Goal: Communication & Community: Answer question/provide support

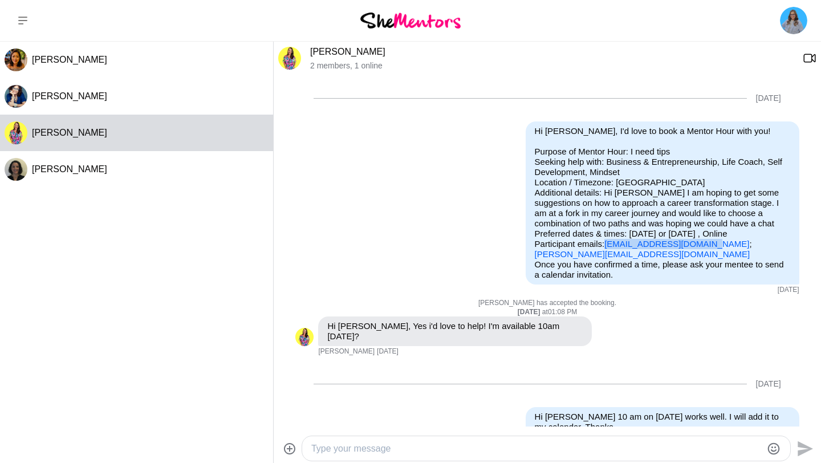
scroll to position [354, 0]
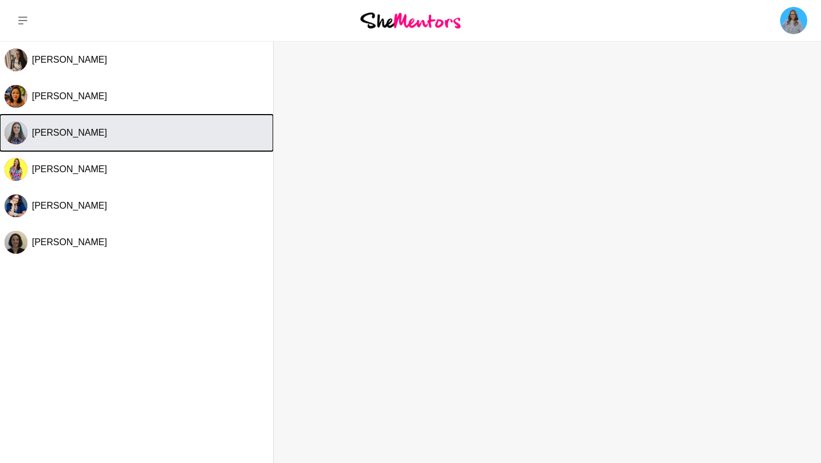
click at [103, 129] on div "[PERSON_NAME]" at bounding box center [150, 132] width 237 height 11
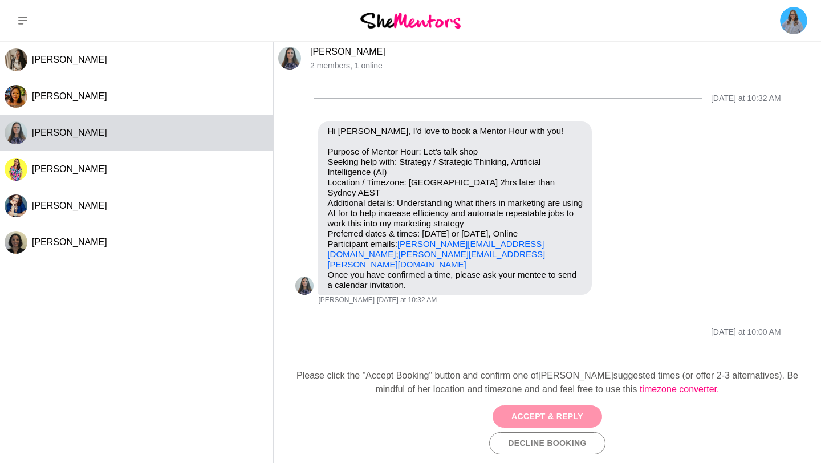
click at [525, 416] on button "Accept & Reply" at bounding box center [548, 417] width 110 height 22
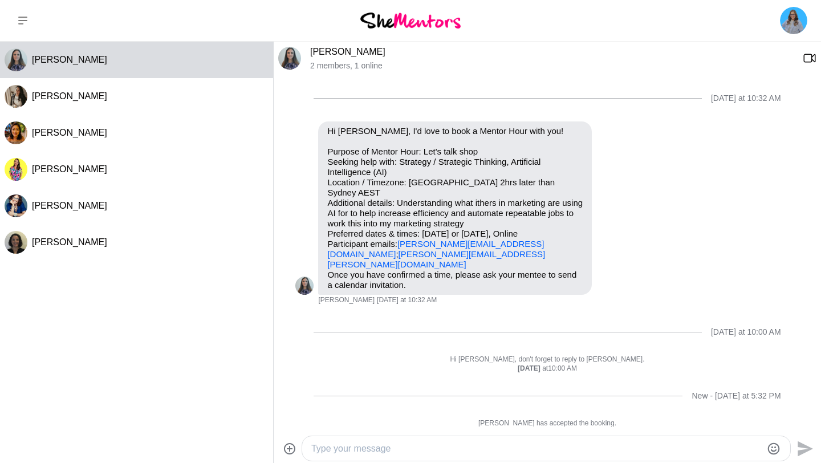
click at [458, 447] on textarea "Type your message" at bounding box center [536, 449] width 451 height 14
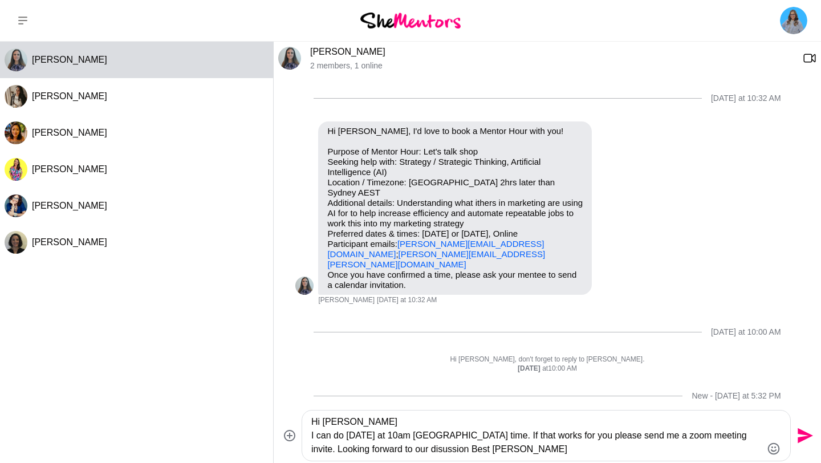
click at [386, 452] on textarea "Hi [PERSON_NAME] I can do [DATE] at 10am [GEOGRAPHIC_DATA] time. If that works …" at bounding box center [536, 435] width 451 height 41
click at [433, 443] on textarea "Hi [PERSON_NAME] I can do [DATE] at 10am [GEOGRAPHIC_DATA] time. If that works …" at bounding box center [536, 435] width 451 height 41
click at [386, 437] on textarea "Hi [PERSON_NAME] I can do [DATE] at 10am [GEOGRAPHIC_DATA] time. If that works …" at bounding box center [536, 435] width 451 height 41
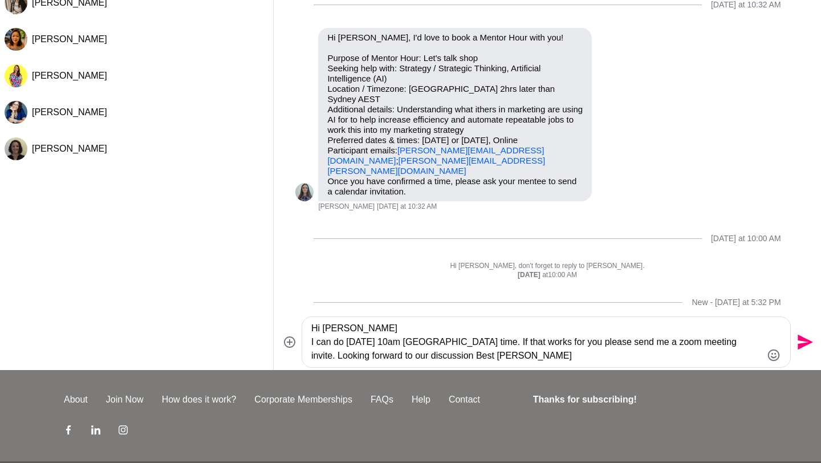
scroll to position [104, 0]
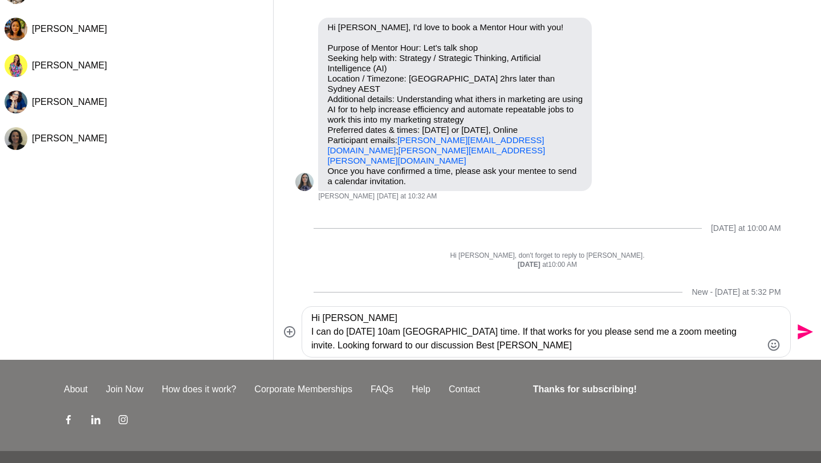
click at [476, 350] on textarea "Hi [PERSON_NAME] I can do [DATE] 10am [GEOGRAPHIC_DATA] time. If that works for…" at bounding box center [536, 331] width 451 height 41
click at [500, 347] on textarea "Hi [PERSON_NAME] I can do [DATE] 10am [GEOGRAPHIC_DATA] time. If that works for…" at bounding box center [536, 331] width 451 height 41
type textarea "Hi [PERSON_NAME] I can do [DATE] 10am [GEOGRAPHIC_DATA] time. If that works for…"
click at [809, 335] on icon "Send" at bounding box center [804, 332] width 18 height 18
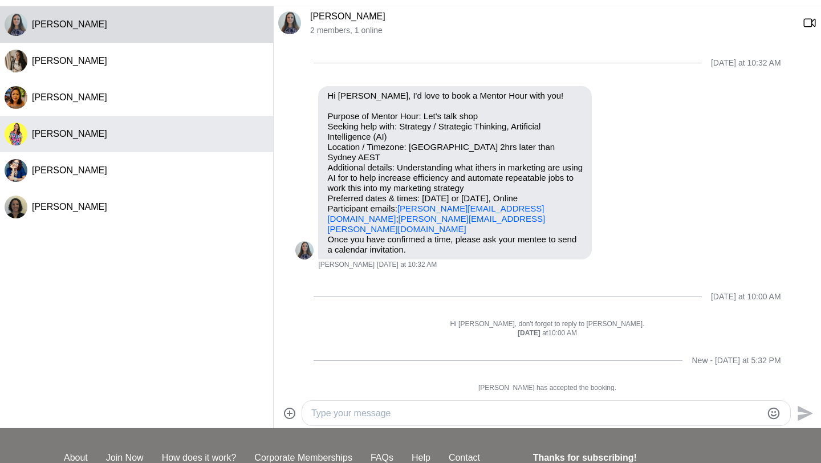
scroll to position [0, 0]
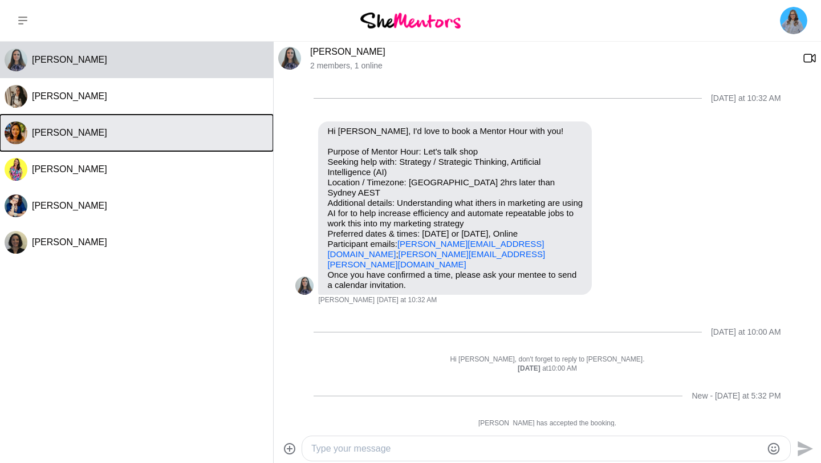
click at [112, 126] on button "[PERSON_NAME]" at bounding box center [136, 133] width 273 height 37
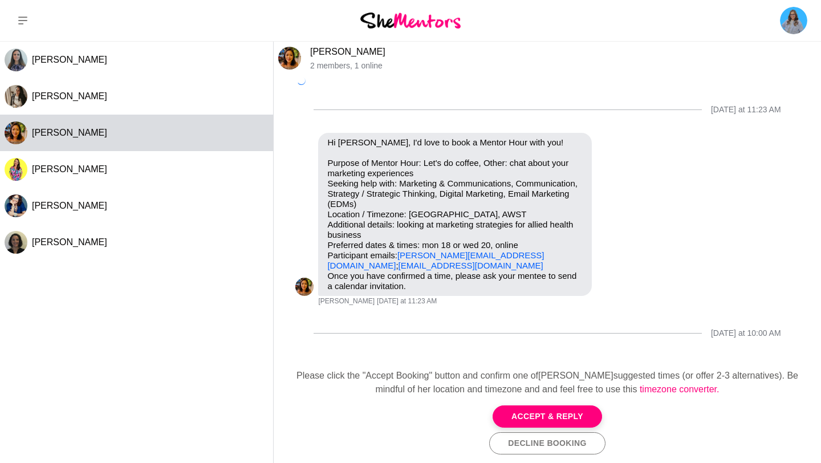
scroll to position [10, 0]
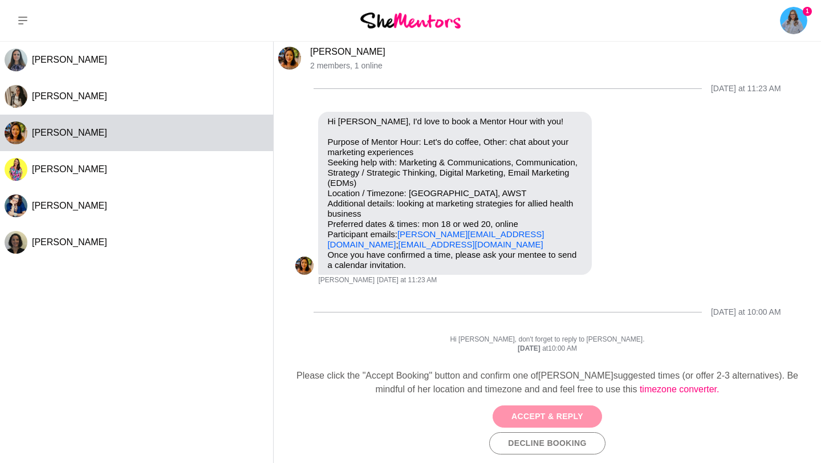
click at [510, 422] on button "Accept & Reply" at bounding box center [548, 417] width 110 height 22
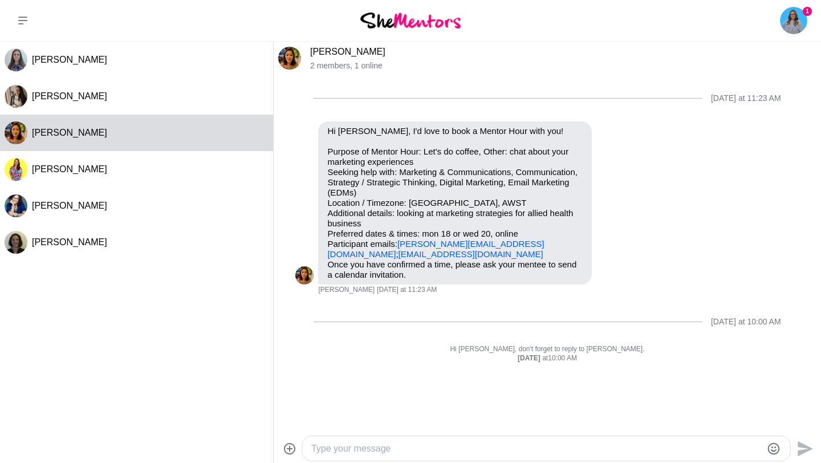
click at [474, 444] on textarea "Type your message" at bounding box center [536, 449] width 451 height 14
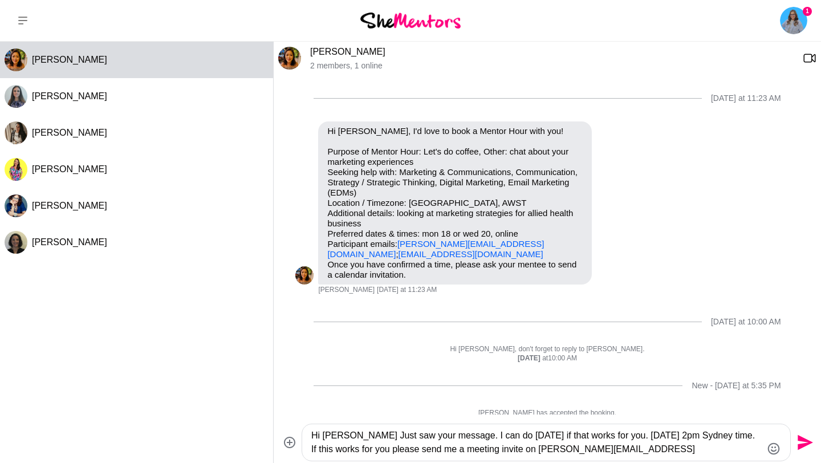
click at [459, 444] on textarea "Hi [PERSON_NAME] Just saw your message. I can do [DATE] if that works for you. …" at bounding box center [536, 442] width 451 height 27
click at [394, 441] on textarea "Hi [PERSON_NAME] Just saw your message. I can do [DATE] if that works for you. …" at bounding box center [536, 442] width 451 height 27
click at [352, 436] on textarea "Hi [PERSON_NAME] Just saw your message. I can do [DATE] if that works for you. …" at bounding box center [536, 442] width 451 height 27
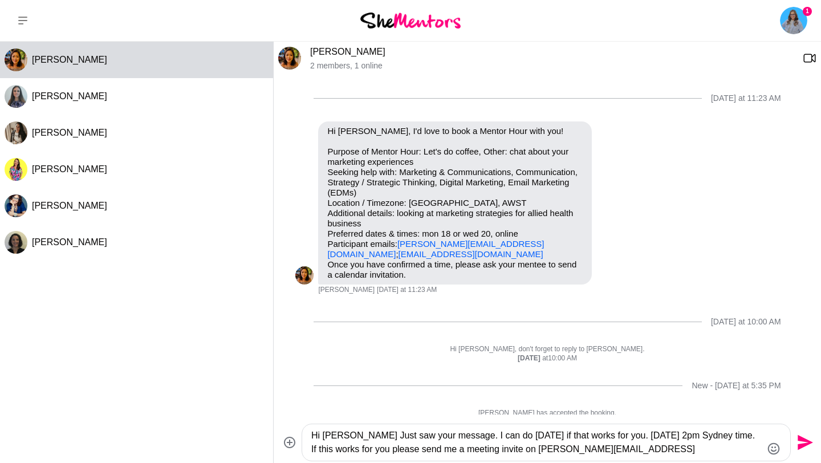
click at [350, 436] on textarea "Hi [PERSON_NAME] Just saw your message. I can do [DATE] if that works for you. …" at bounding box center [536, 442] width 451 height 27
click at [344, 436] on textarea "Hi Flora Apologies, just saw your message. I can do [DATE] if that works for yo…" at bounding box center [536, 442] width 451 height 27
type textarea "Hi [PERSON_NAME], Apologies, just saw your message. I can do [DATE] if that wor…"
click at [805, 444] on icon "Send" at bounding box center [805, 442] width 15 height 15
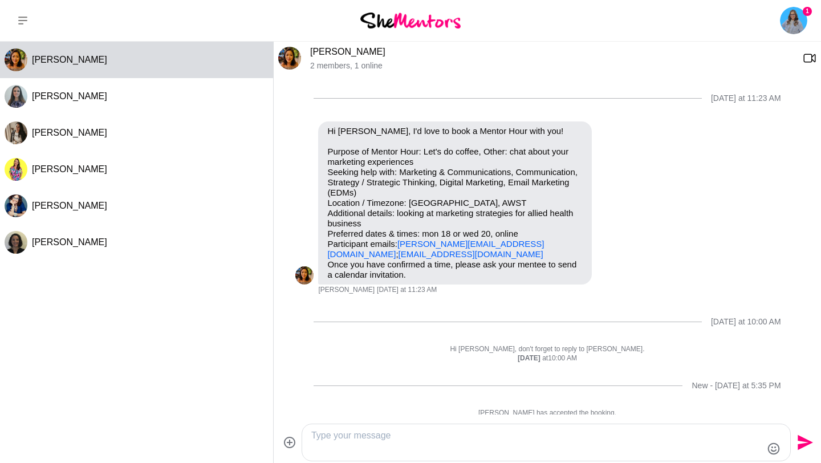
scroll to position [65, 0]
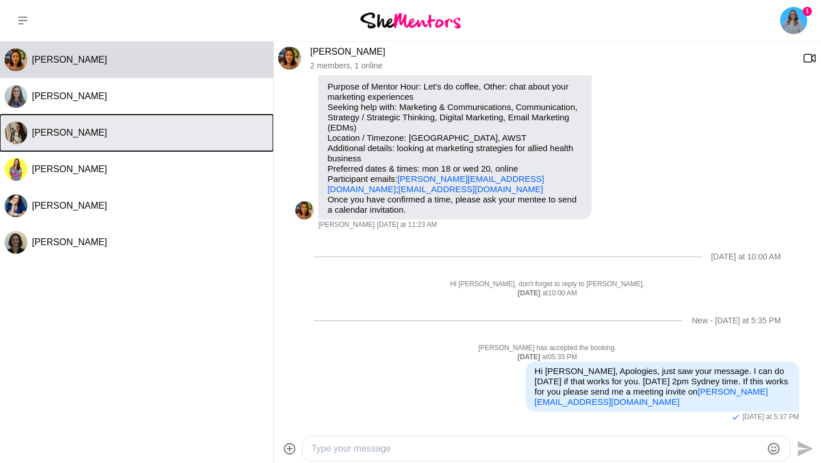
click at [145, 131] on div "[PERSON_NAME]" at bounding box center [150, 132] width 237 height 11
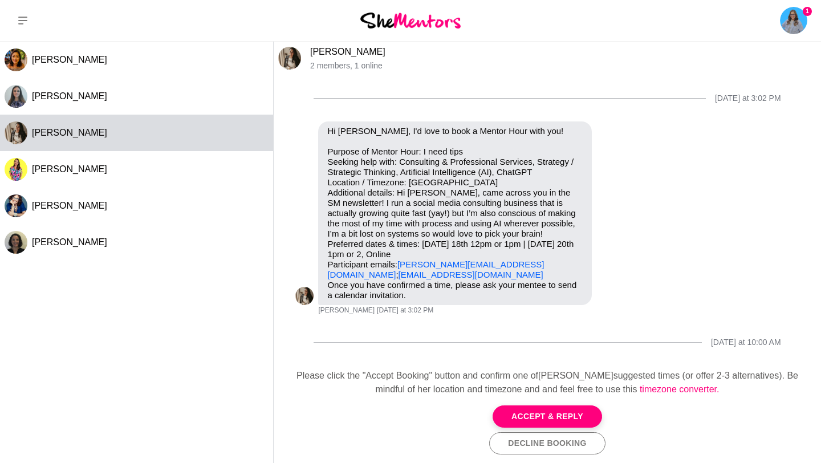
scroll to position [40, 0]
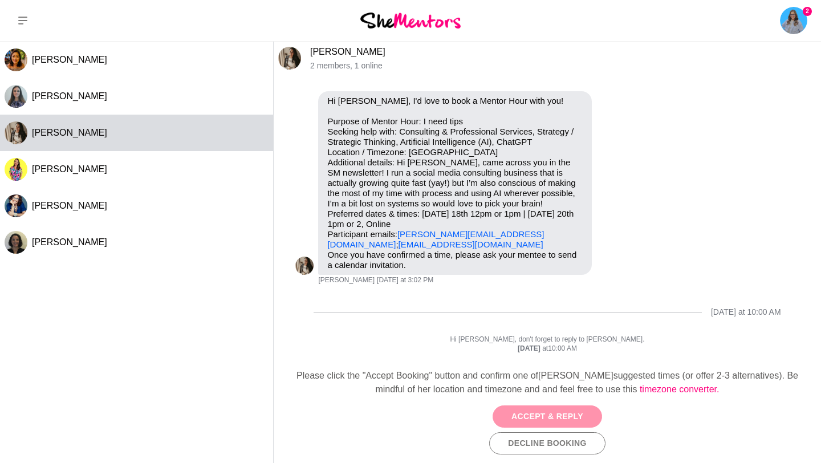
click at [530, 419] on button "Accept & Reply" at bounding box center [548, 417] width 110 height 22
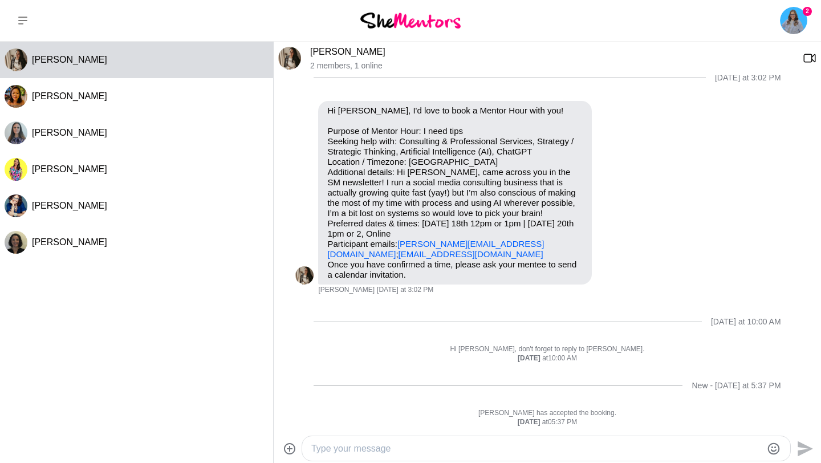
scroll to position [31, 0]
click at [466, 448] on textarea "Type your message" at bounding box center [536, 449] width 451 height 14
paste textarea "Hi [PERSON_NAME] Just saw your message. I can do [DATE] if that works for you. …"
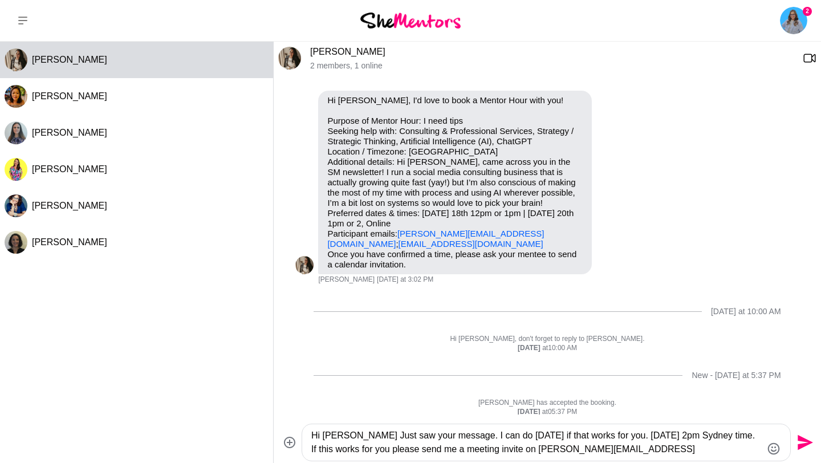
click at [342, 435] on textarea "Hi [PERSON_NAME] Just saw your message. I can do [DATE] if that works for you. …" at bounding box center [536, 442] width 451 height 27
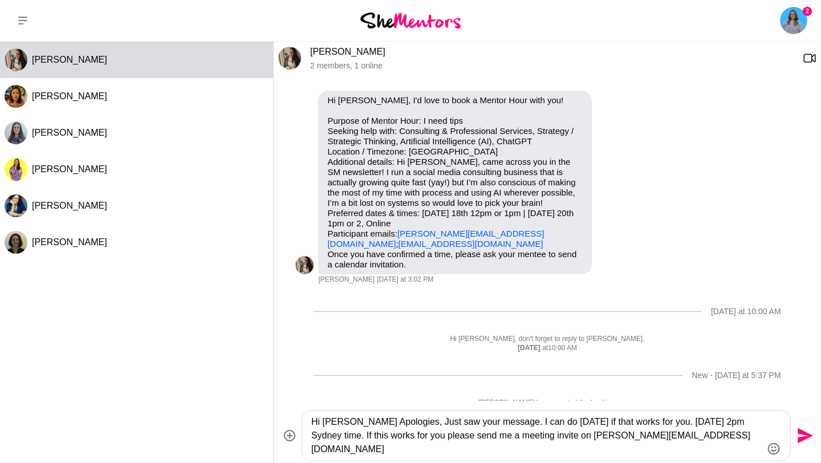
click at [358, 423] on textarea "Hi [PERSON_NAME] Apologies, Just saw your message. I can do [DATE] if that work…" at bounding box center [536, 435] width 451 height 41
click at [415, 423] on textarea "Hi [PERSON_NAME], Apologies, Just saw your message. I can do [DATE] if that wor…" at bounding box center [536, 435] width 451 height 41
click at [359, 433] on textarea "Hi [PERSON_NAME], Apologies, just saw your message. I can do [DATE] if that wor…" at bounding box center [536, 435] width 451 height 41
click at [550, 452] on textarea "Hi [PERSON_NAME], Apologies, just saw your message. I can do [DATE] if that wor…" at bounding box center [536, 435] width 451 height 41
type textarea "Hi [PERSON_NAME], Apologies, just saw your message. I can do [DATE] if that wor…"
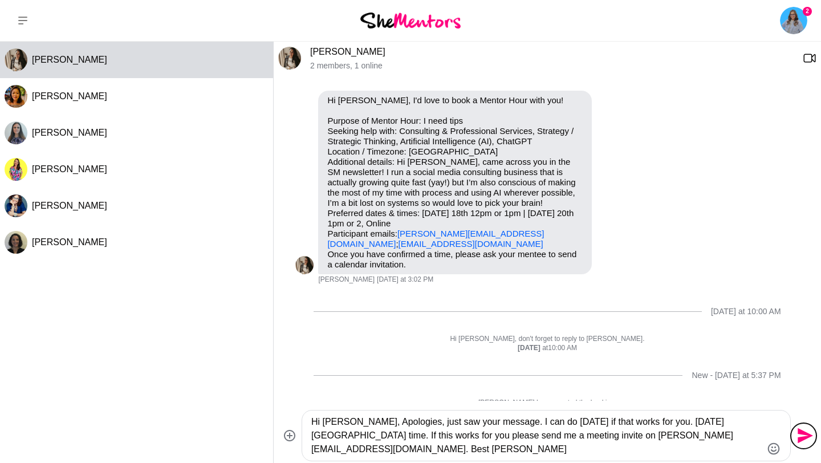
click at [802, 433] on icon "Send" at bounding box center [805, 435] width 15 height 15
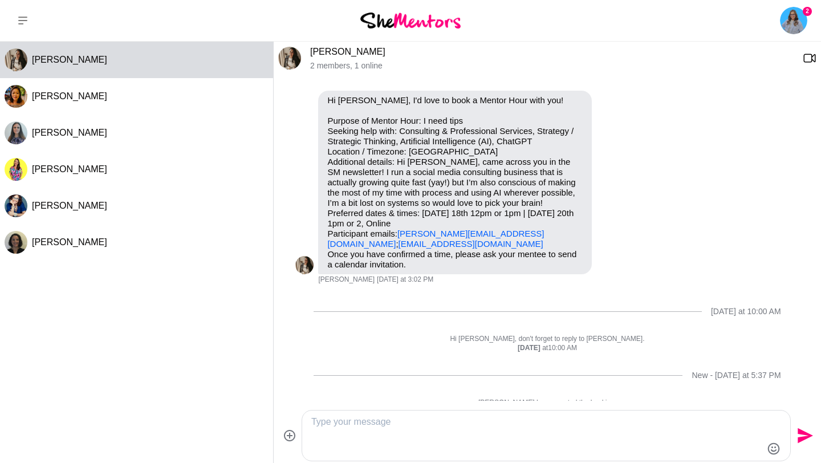
scroll to position [96, 0]
